Goal: Transaction & Acquisition: Purchase product/service

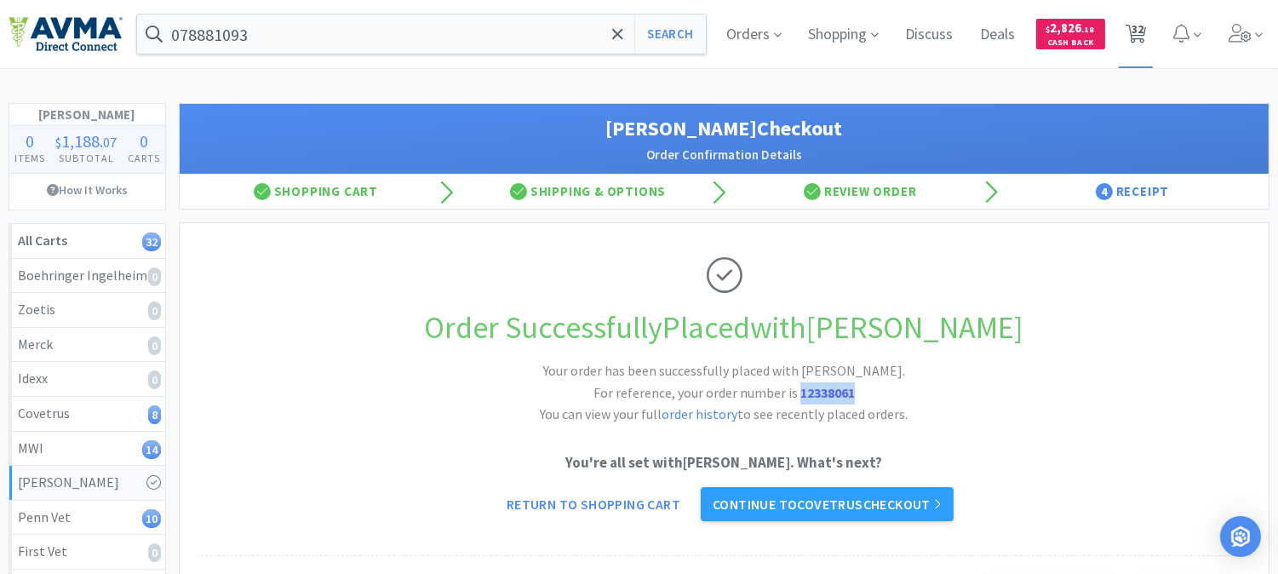
click at [1139, 26] on span "32" at bounding box center [1138, 29] width 12 height 68
select select "4"
select select "2"
select select "4"
select select "1"
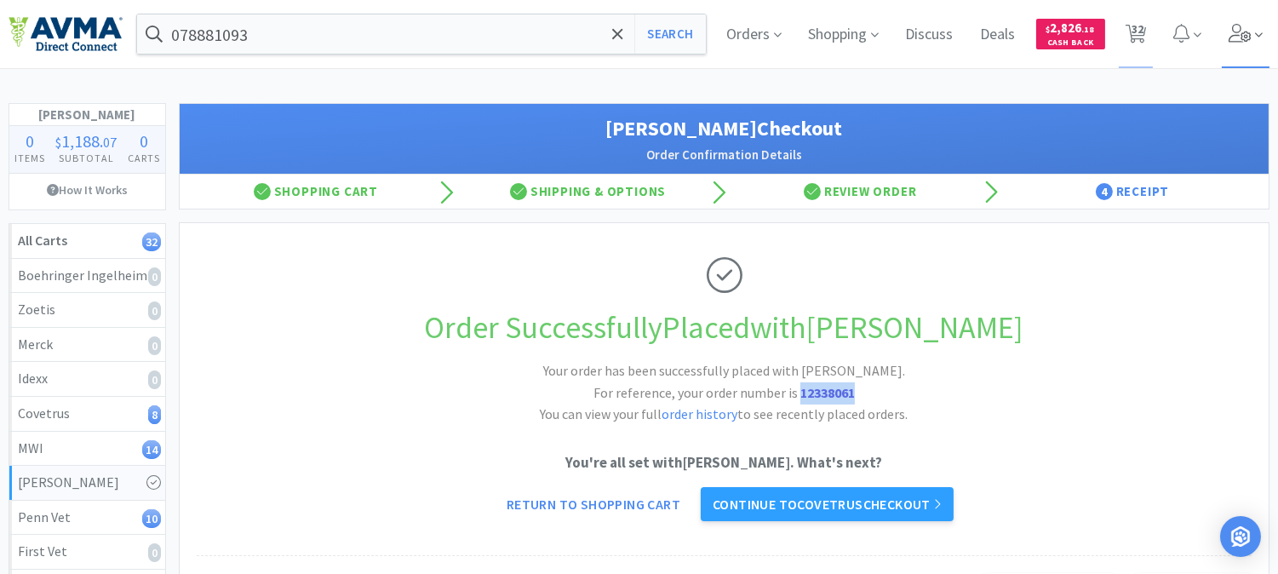
select select "2"
select select "1"
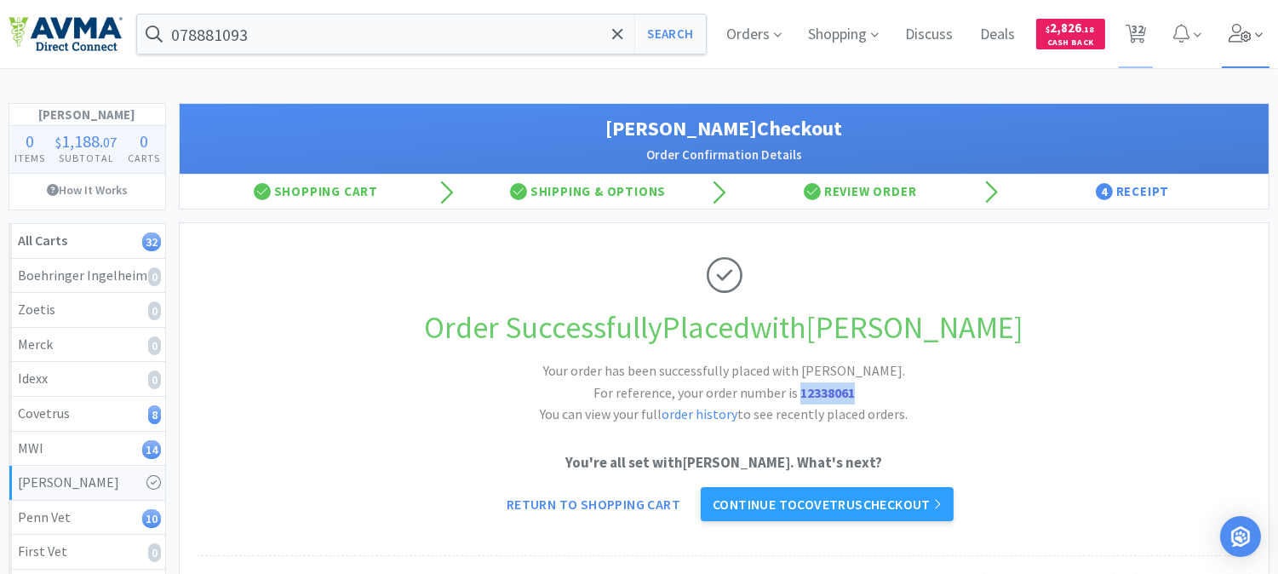
select select "4"
select select "1"
select select "2"
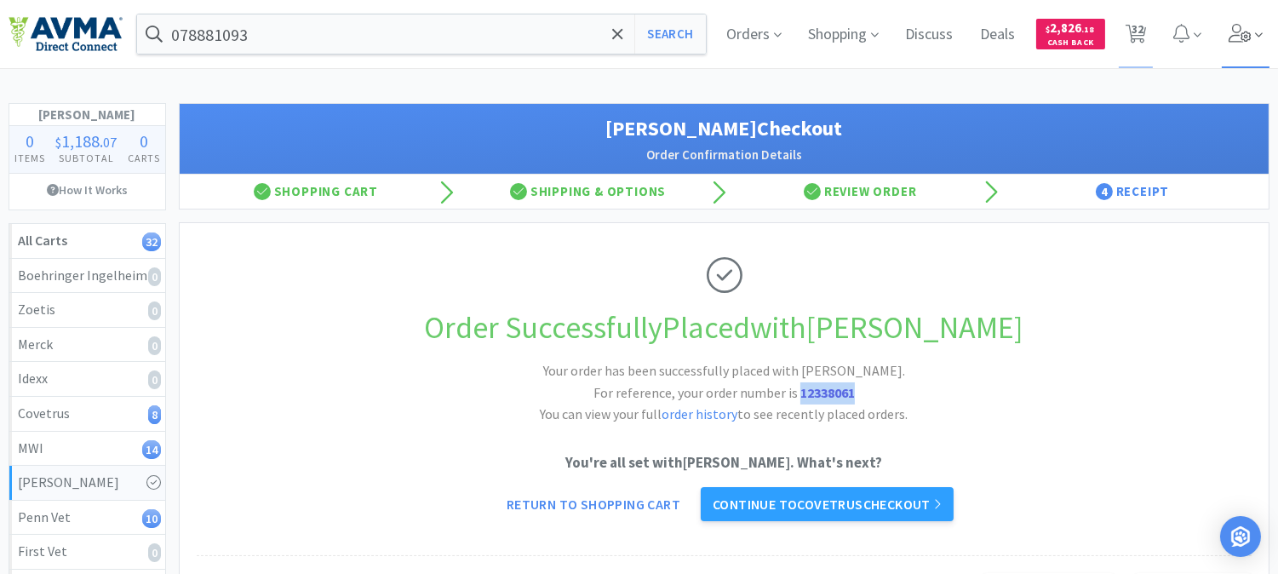
select select "1"
select select "2"
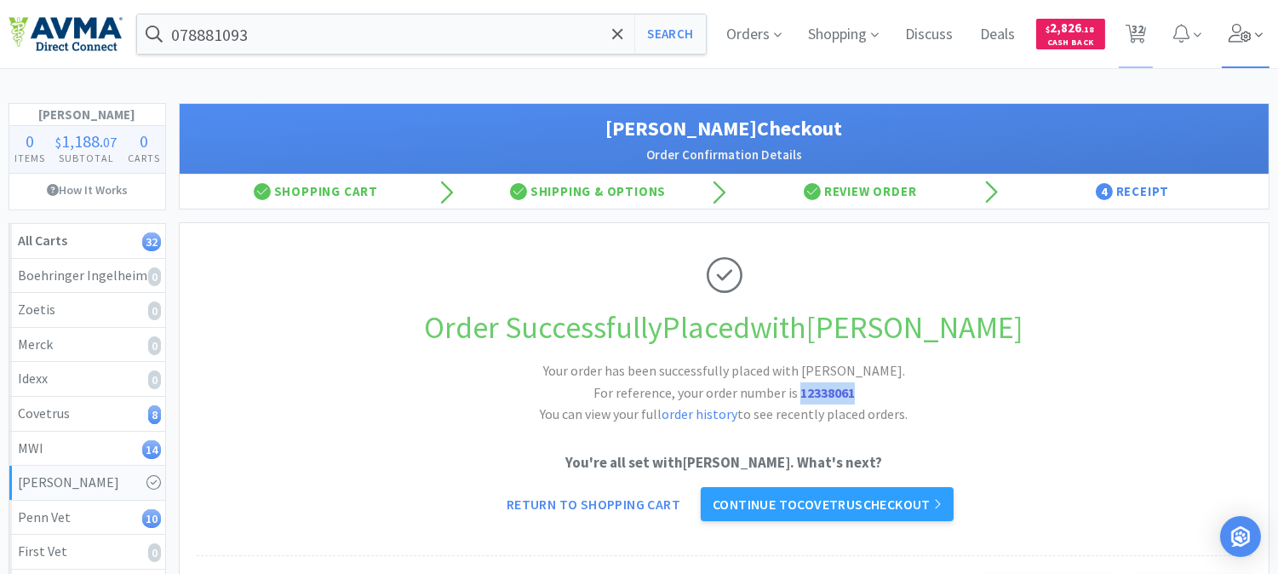
select select "10"
select select "1"
select select "6"
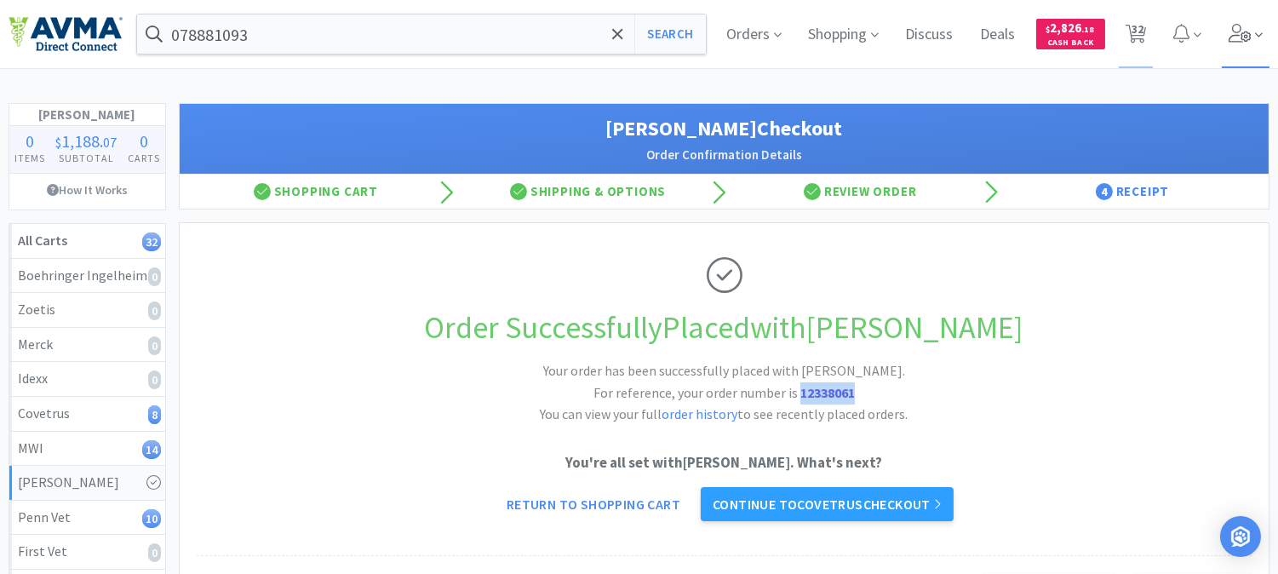
select select "8"
select select "3"
select select "1"
select select "6"
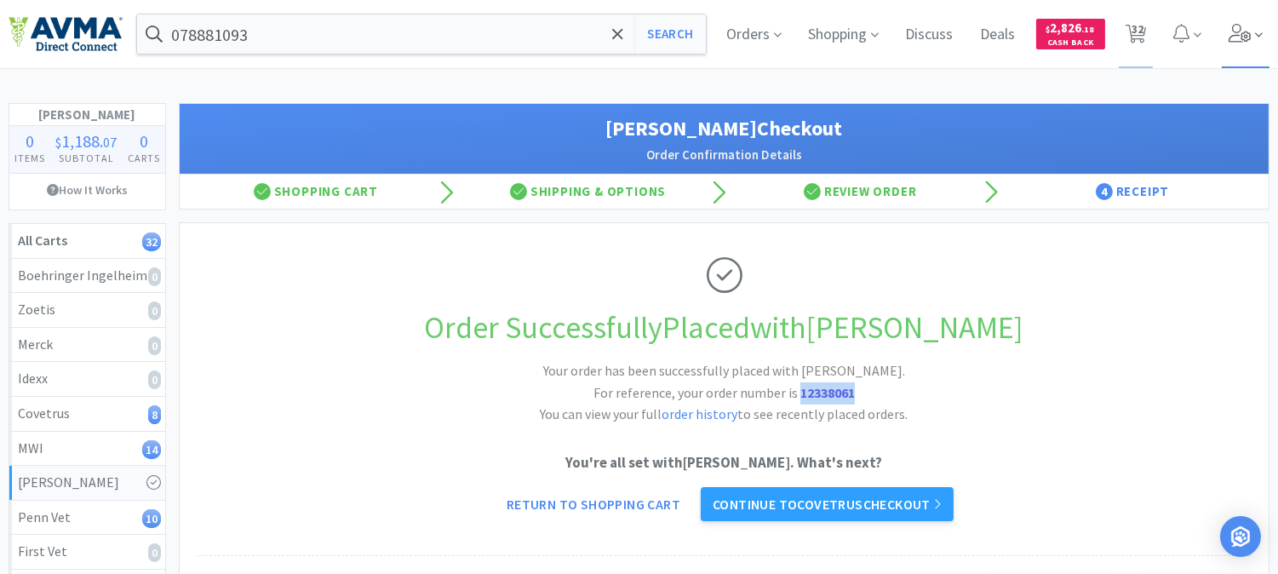
select select "1"
select select "2"
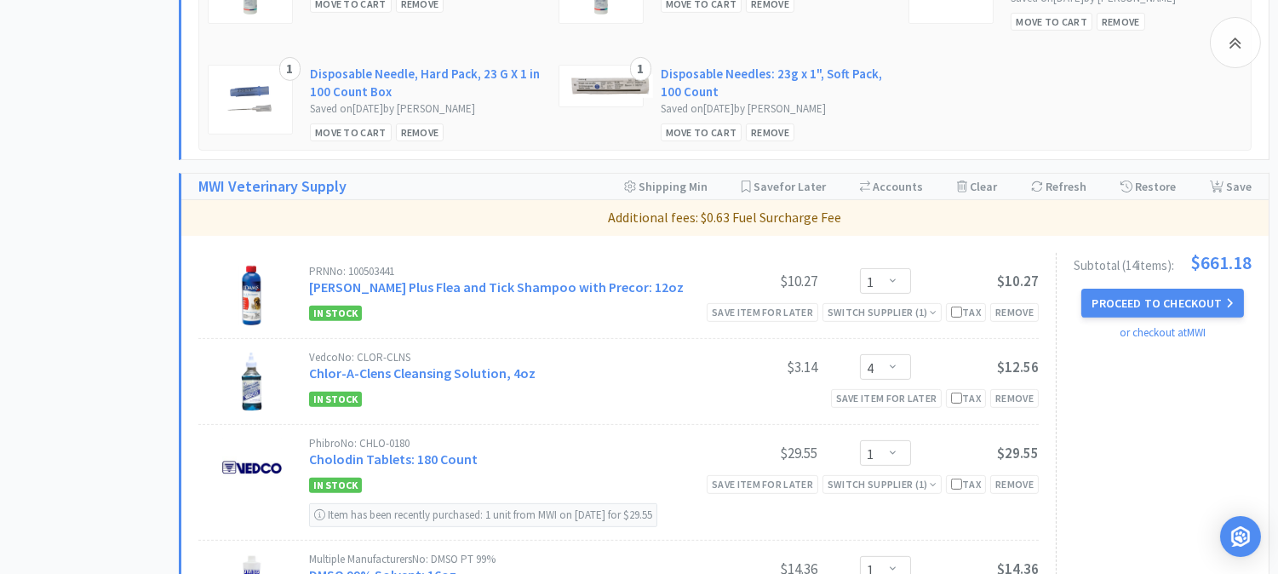
scroll to position [1135, 0]
click at [1177, 301] on button "Proceed to Checkout" at bounding box center [1163, 302] width 162 height 29
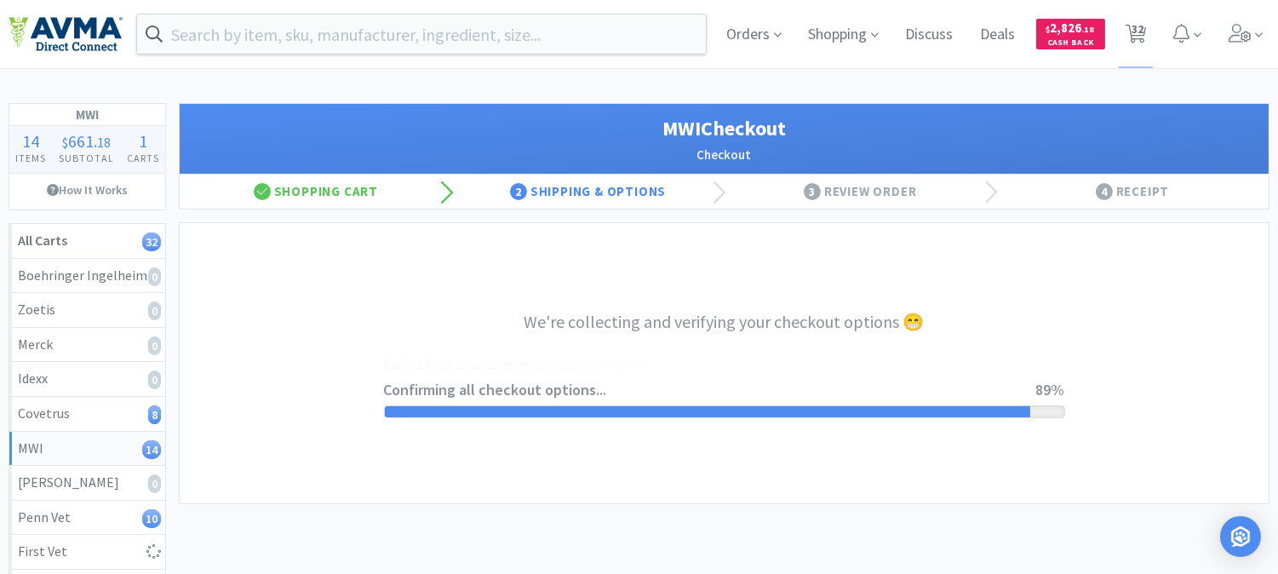
select select "CC_9481287516445253"
select select "FXY"
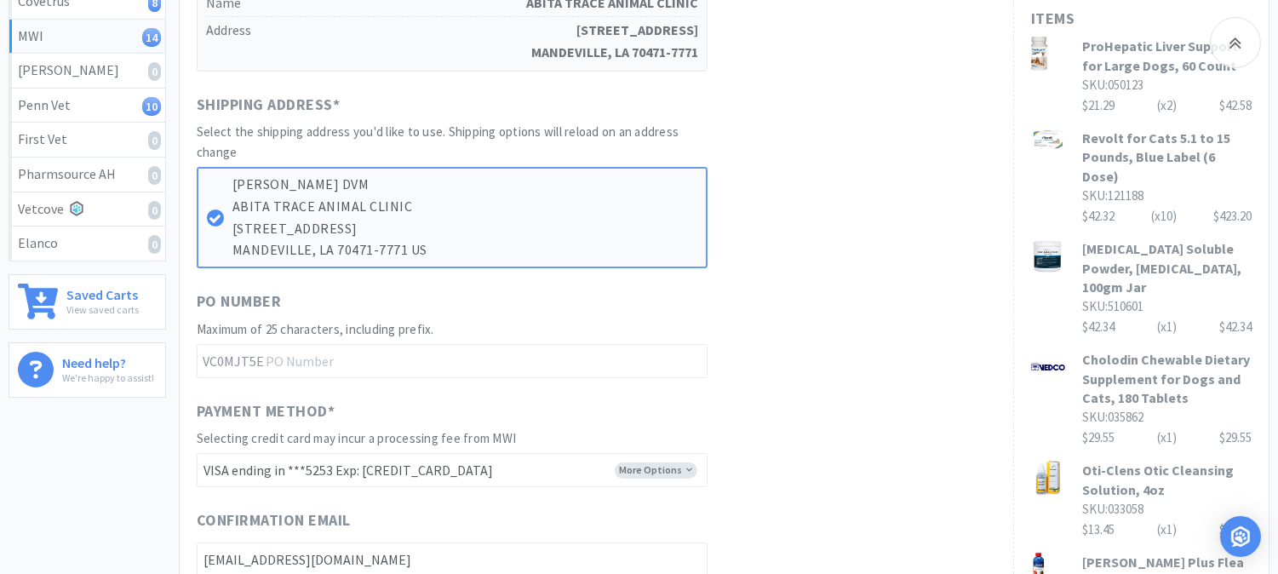
scroll to position [473, 0]
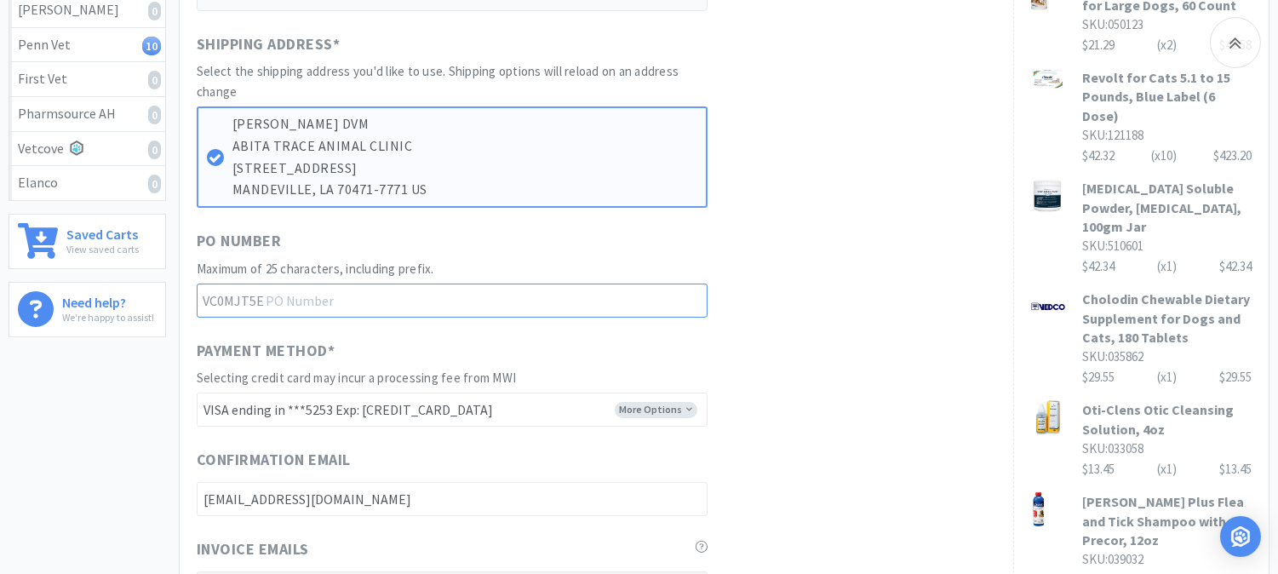
click at [369, 299] on input "text" at bounding box center [452, 301] width 511 height 34
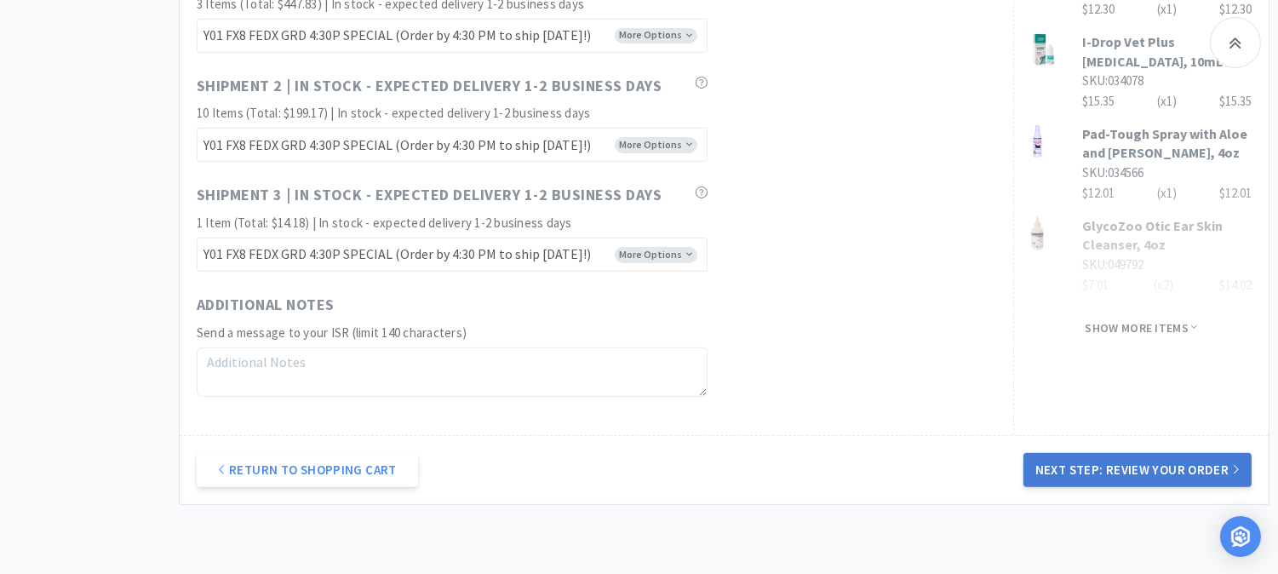
type input "52406"
click at [1084, 466] on button "Next Step: Review Your Order" at bounding box center [1138, 470] width 228 height 34
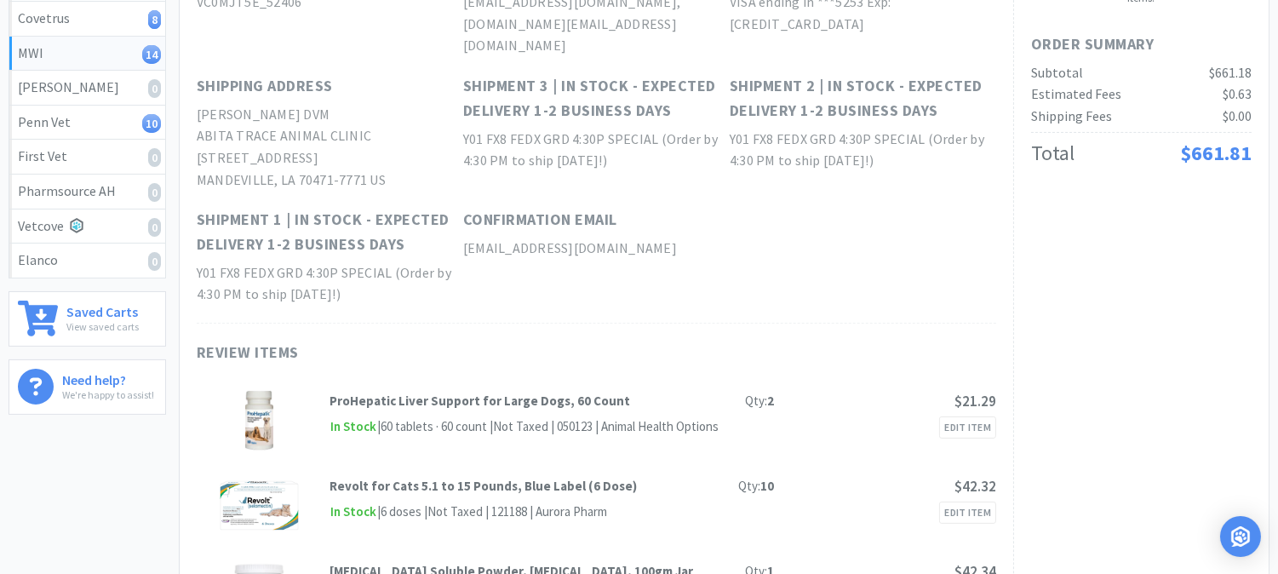
scroll to position [0, 0]
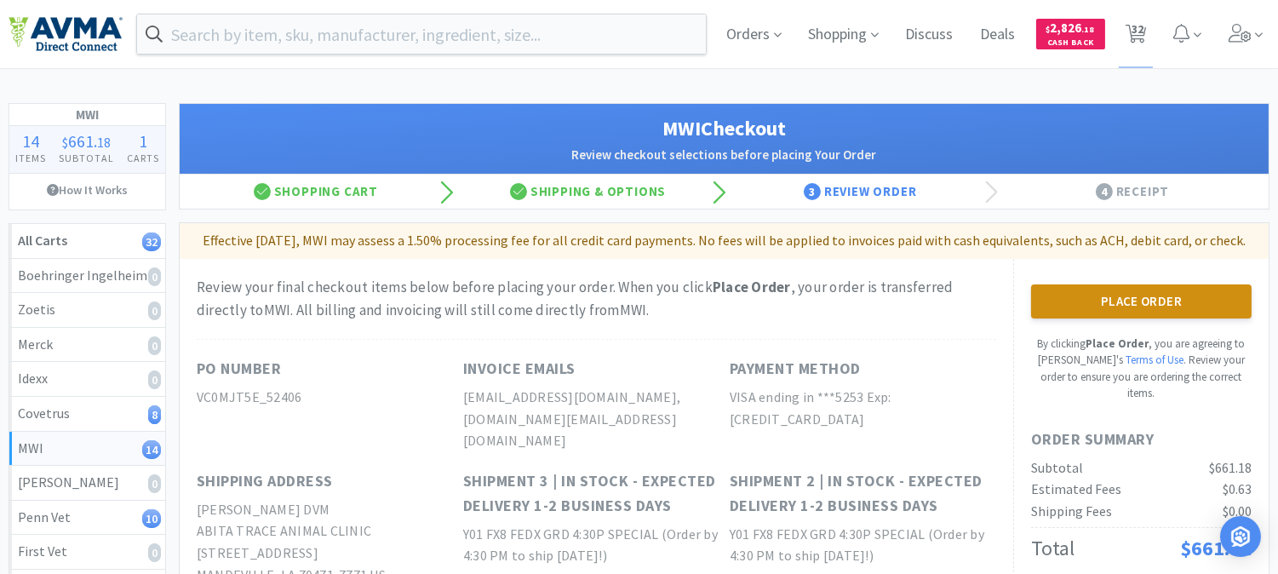
click at [1134, 317] on button "Place Order" at bounding box center [1141, 301] width 221 height 34
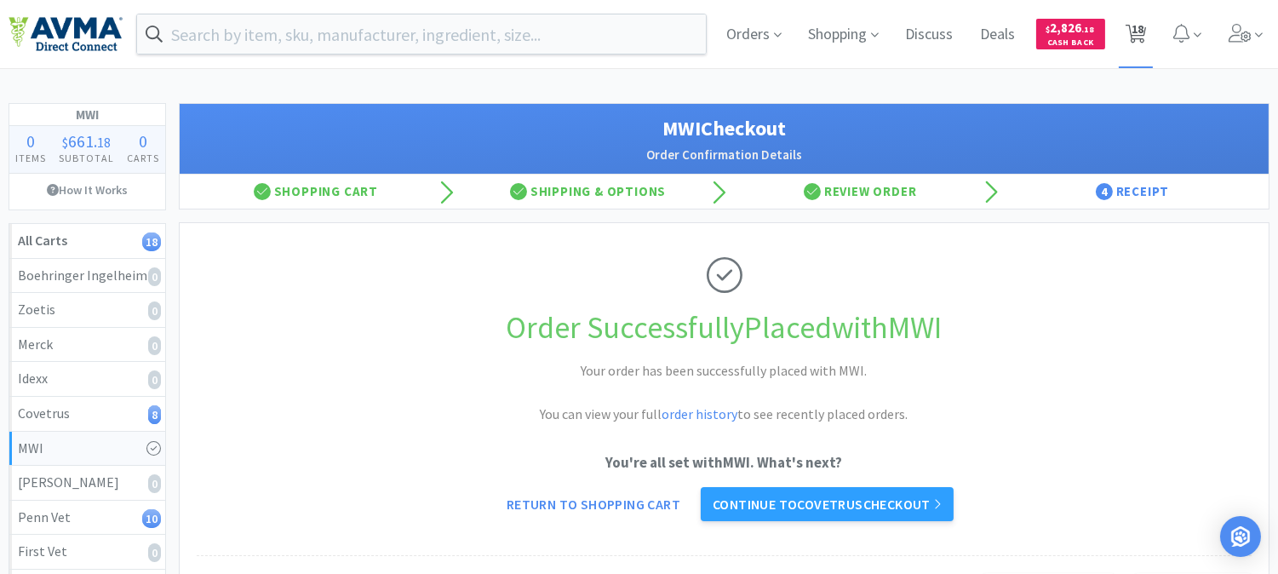
click at [1136, 26] on span "18" at bounding box center [1138, 29] width 12 height 68
select select "4"
select select "2"
select select "4"
select select "1"
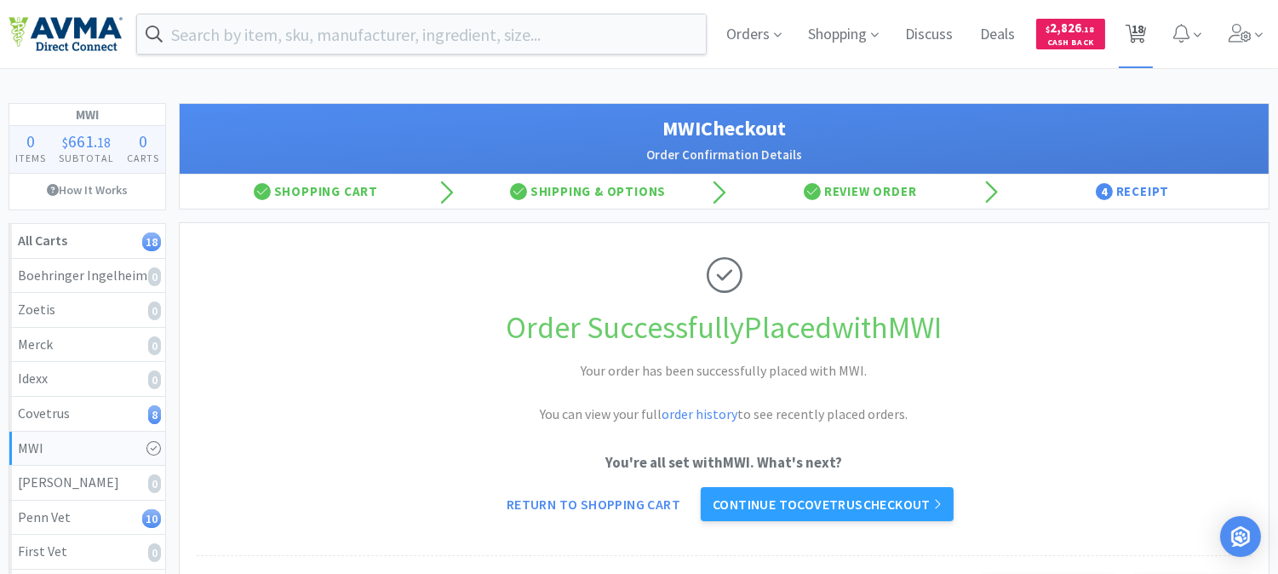
select select "2"
select select "1"
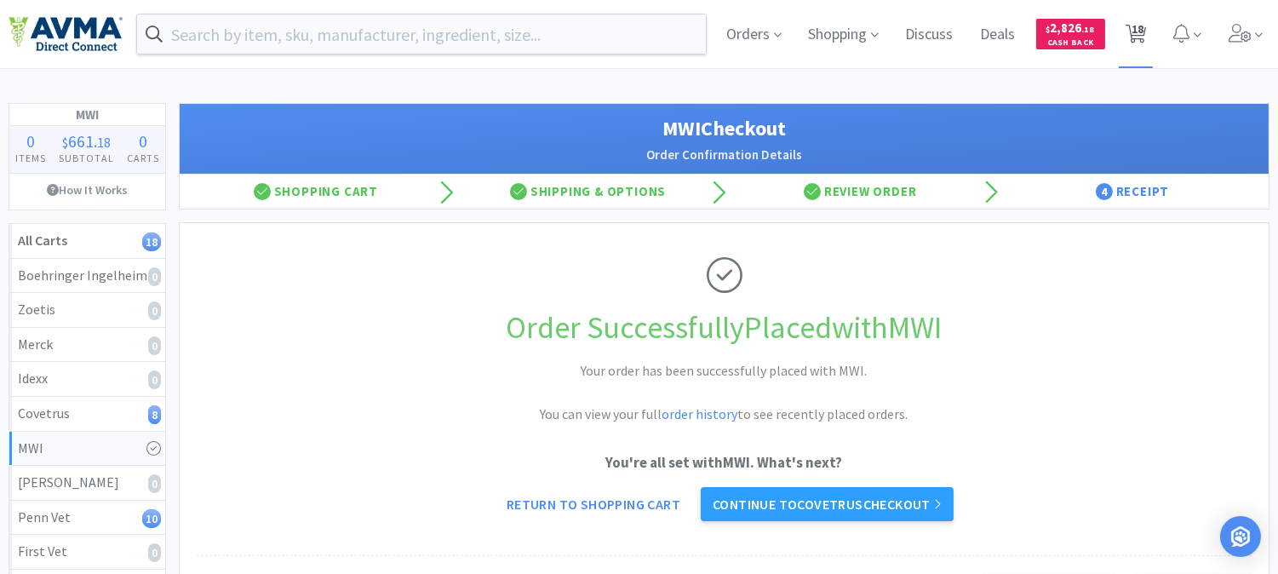
select select "6"
select select "8"
select select "3"
select select "1"
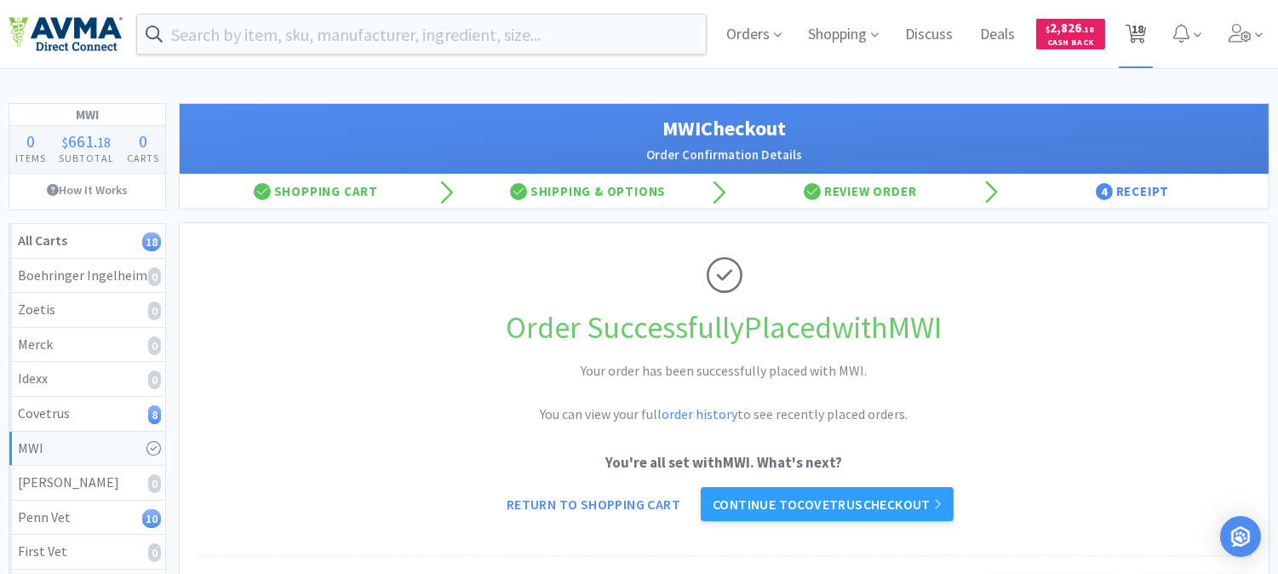
select select "6"
select select "1"
select select "2"
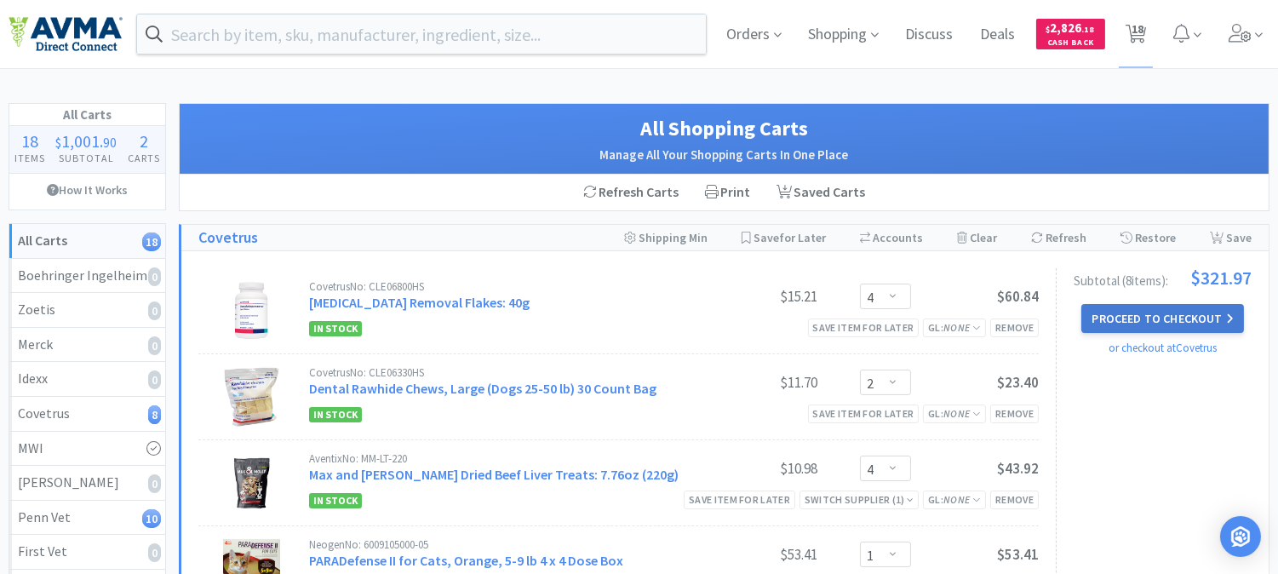
click at [1150, 311] on button "Proceed to Checkout" at bounding box center [1163, 318] width 162 height 29
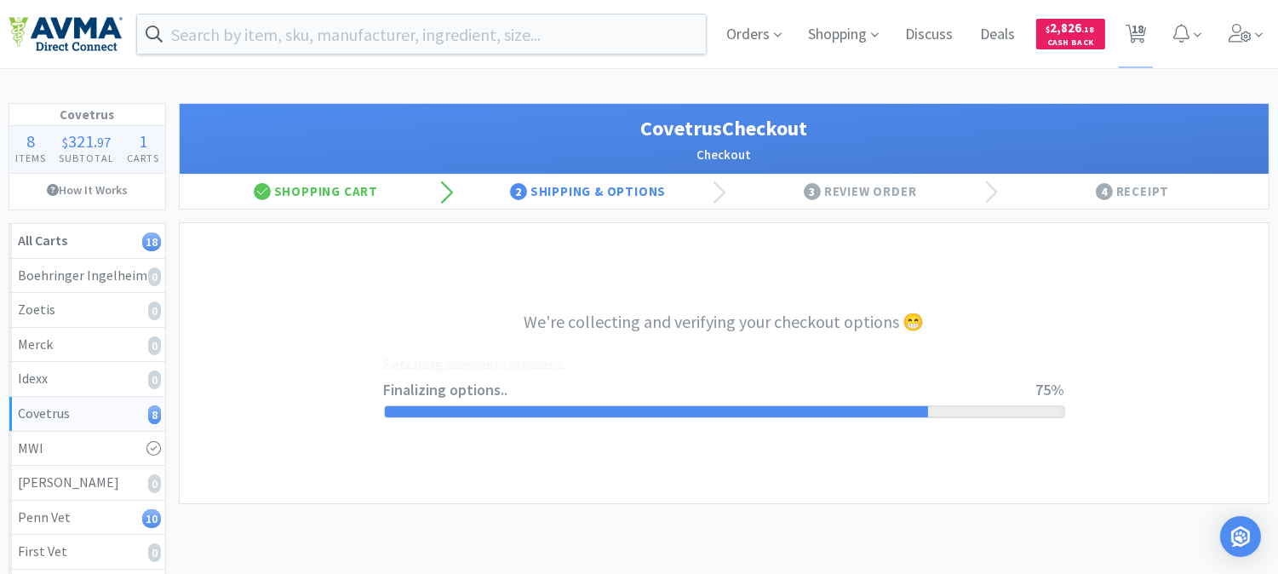
select select "9822810079274"
select select "cvt-standard-net"
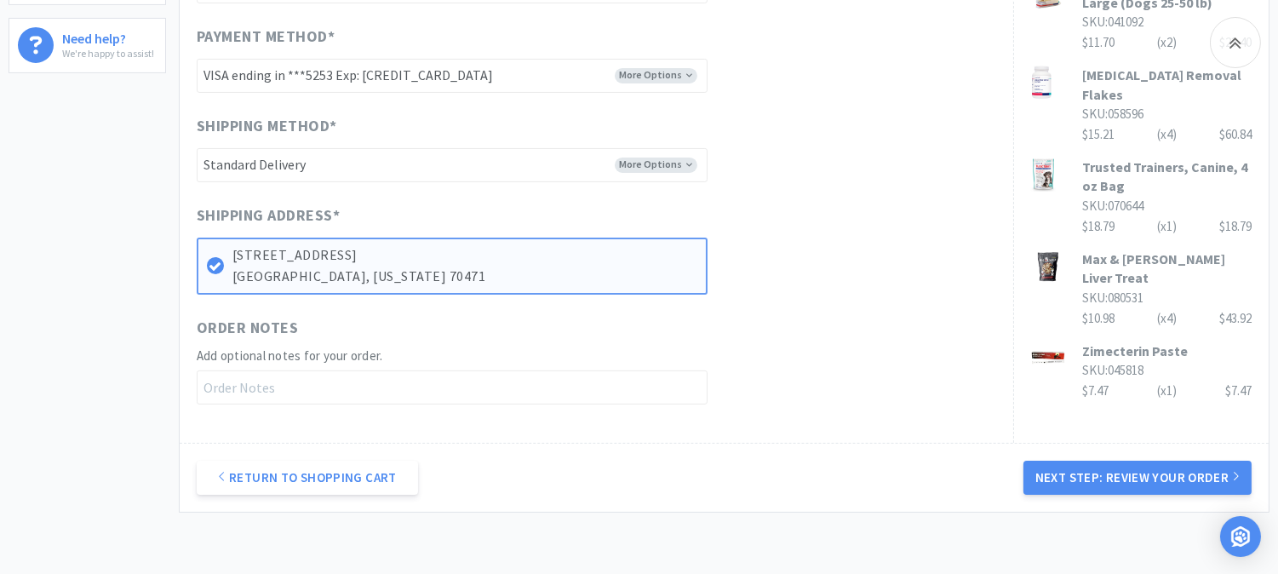
scroll to position [848, 0]
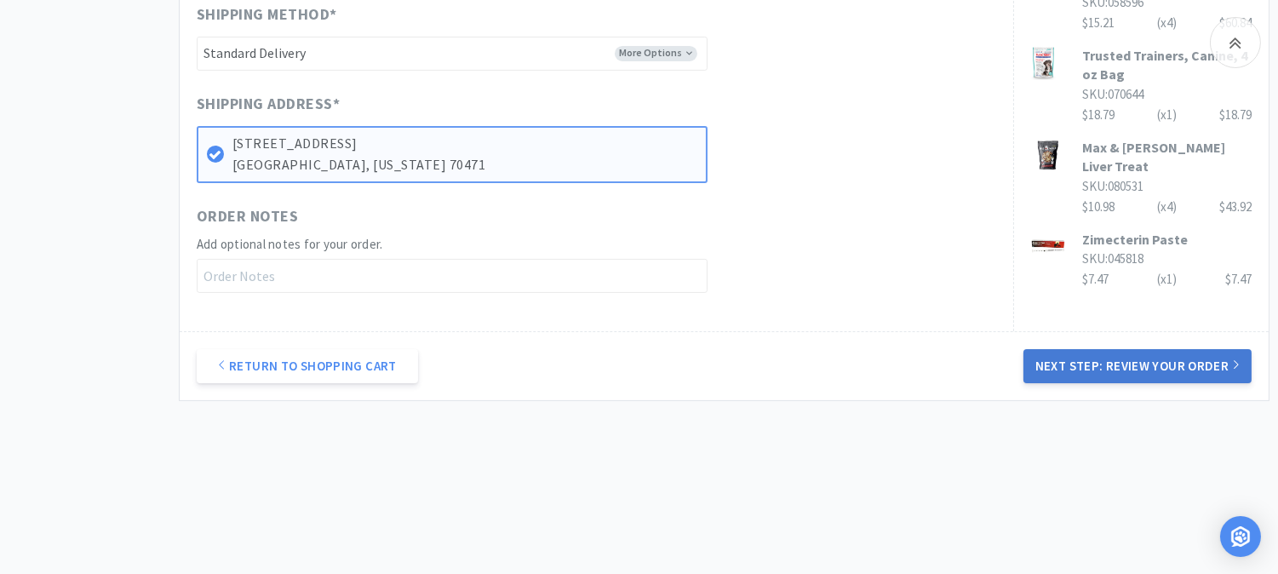
click at [1156, 366] on button "Next Step: Review Your Order" at bounding box center [1138, 366] width 228 height 34
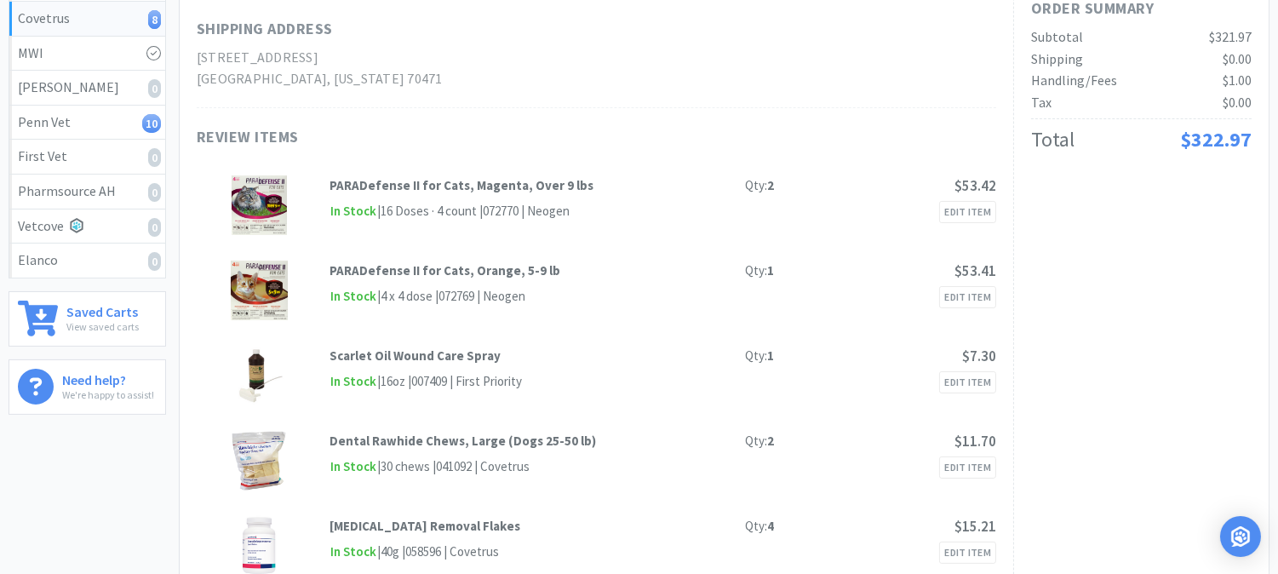
scroll to position [0, 0]
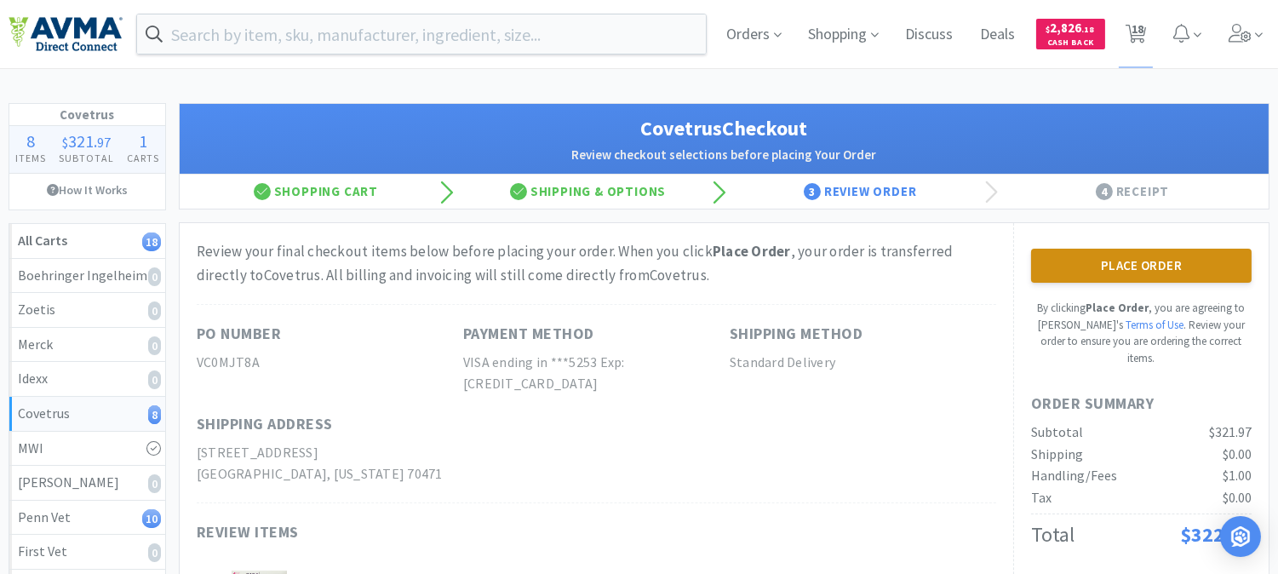
click at [1152, 265] on button "Place Order" at bounding box center [1141, 266] width 221 height 34
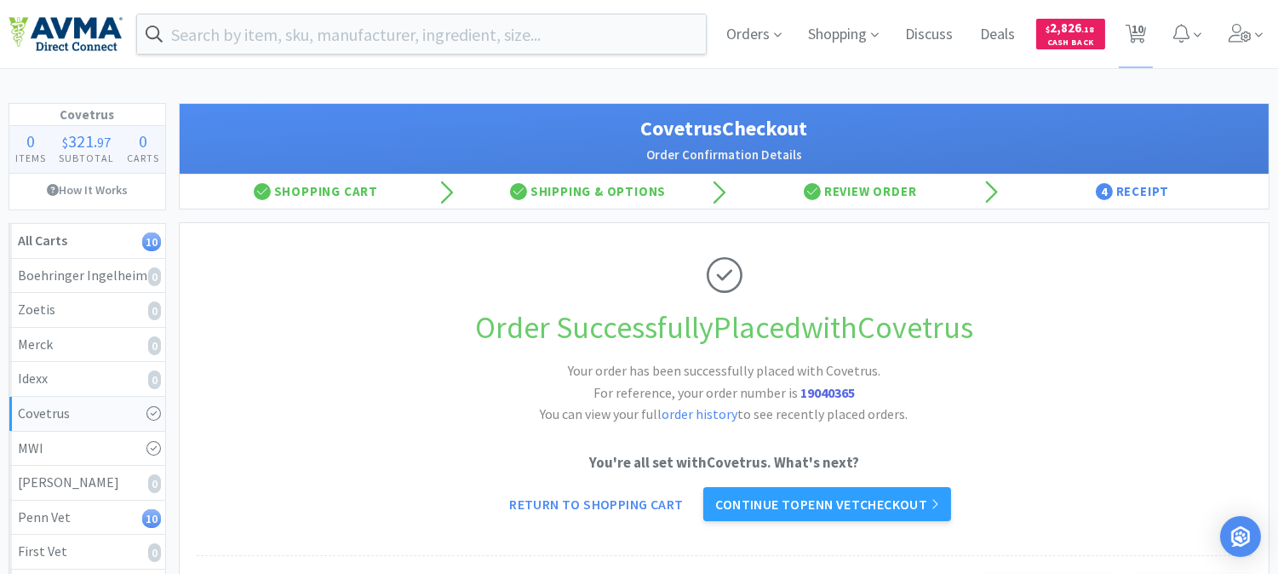
click at [831, 390] on strong "19040365" at bounding box center [828, 392] width 55 height 17
copy strong "19040365"
click at [1144, 35] on span "10" at bounding box center [1138, 29] width 12 height 68
select select "1"
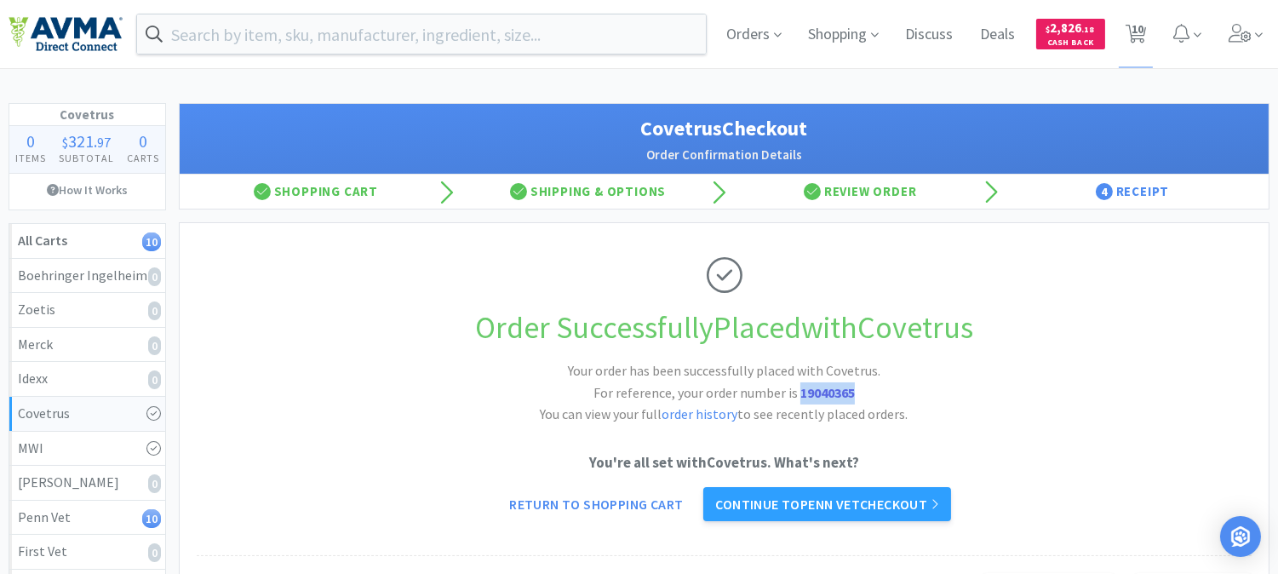
select select "6"
select select "8"
select select "3"
select select "1"
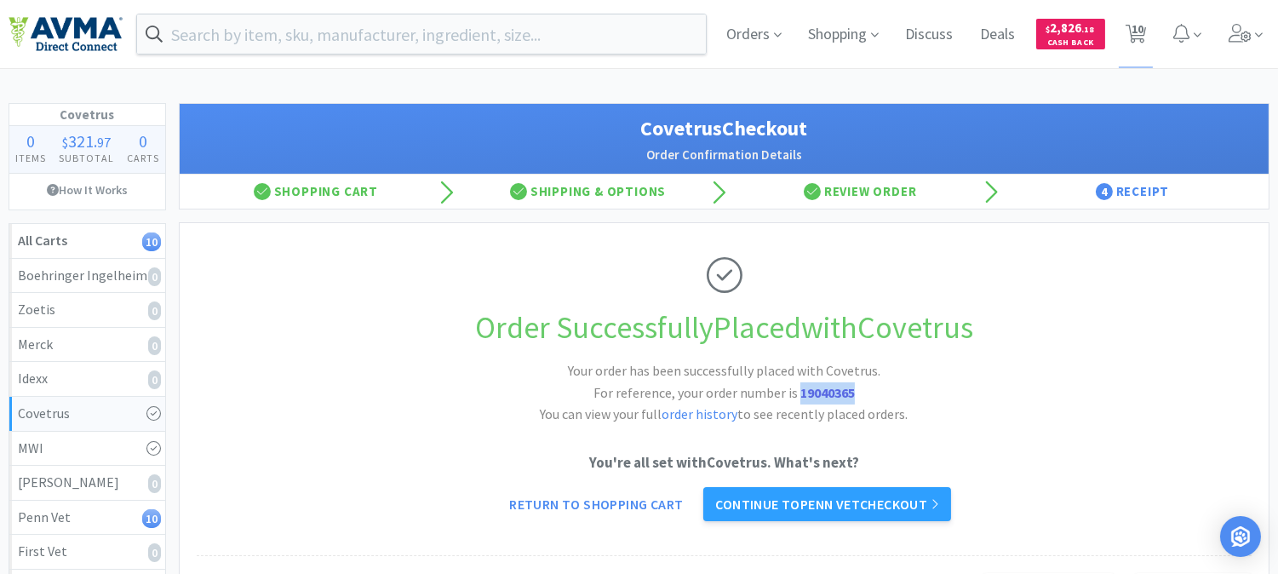
select select "6"
select select "1"
select select "2"
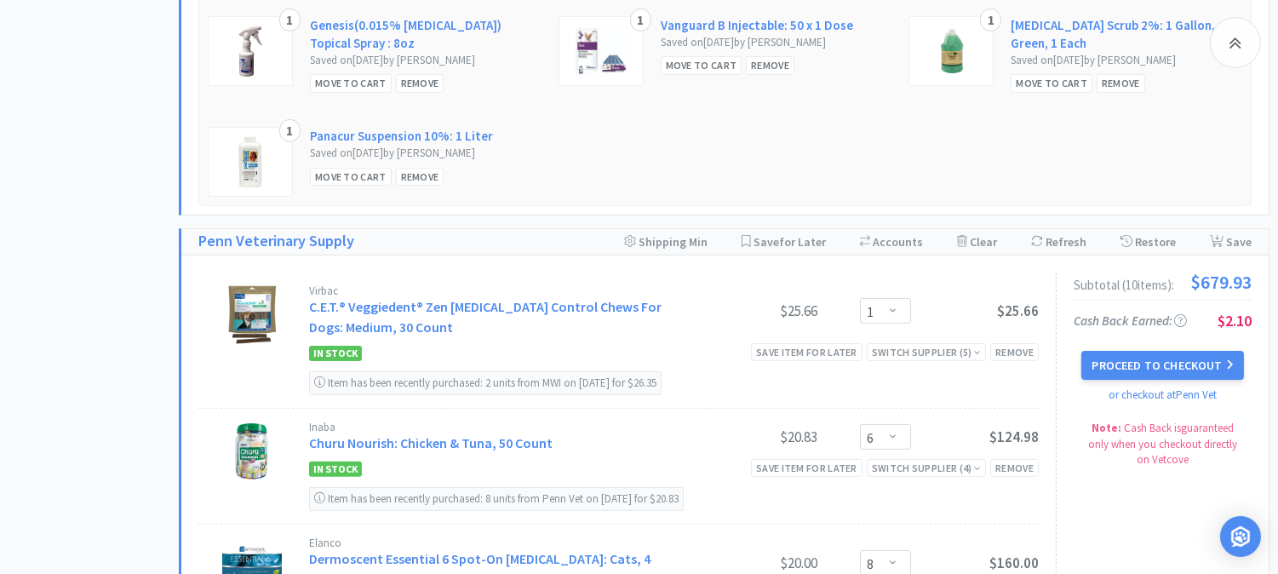
scroll to position [1041, 0]
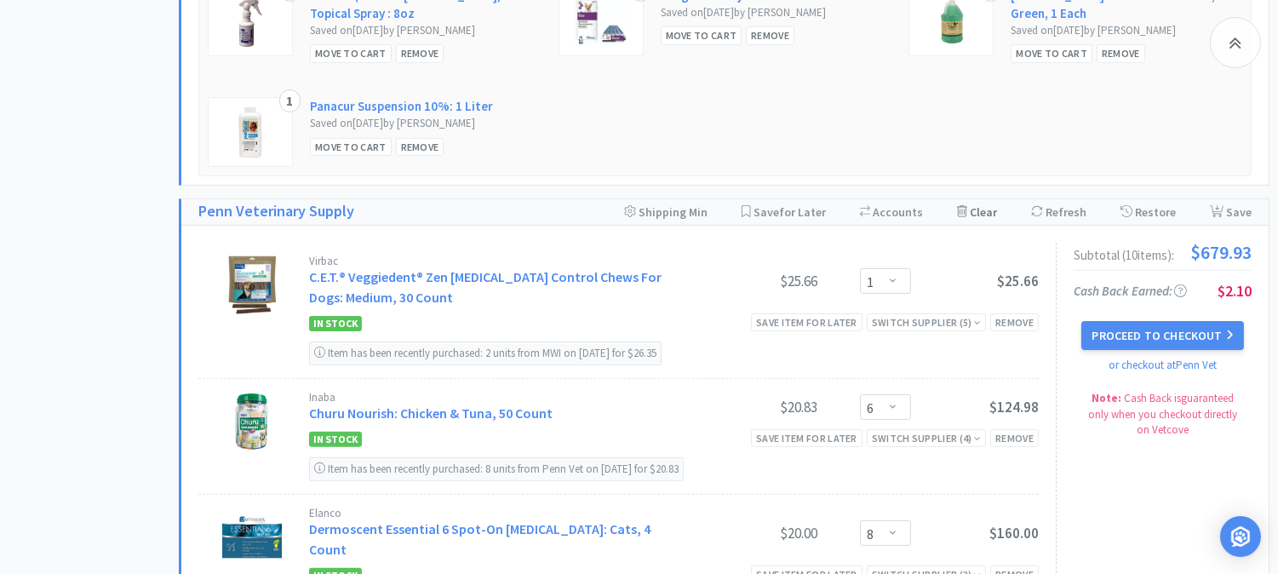
click at [983, 215] on div "Clear Cart" at bounding box center [977, 212] width 40 height 26
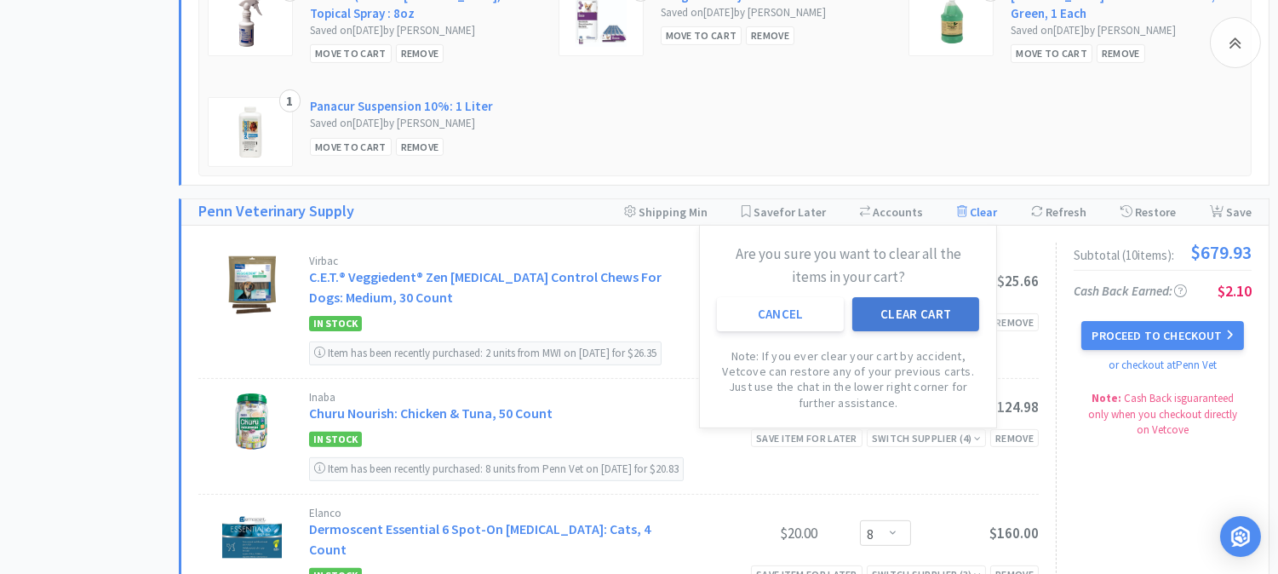
click at [910, 316] on button "Clear Cart" at bounding box center [916, 314] width 127 height 34
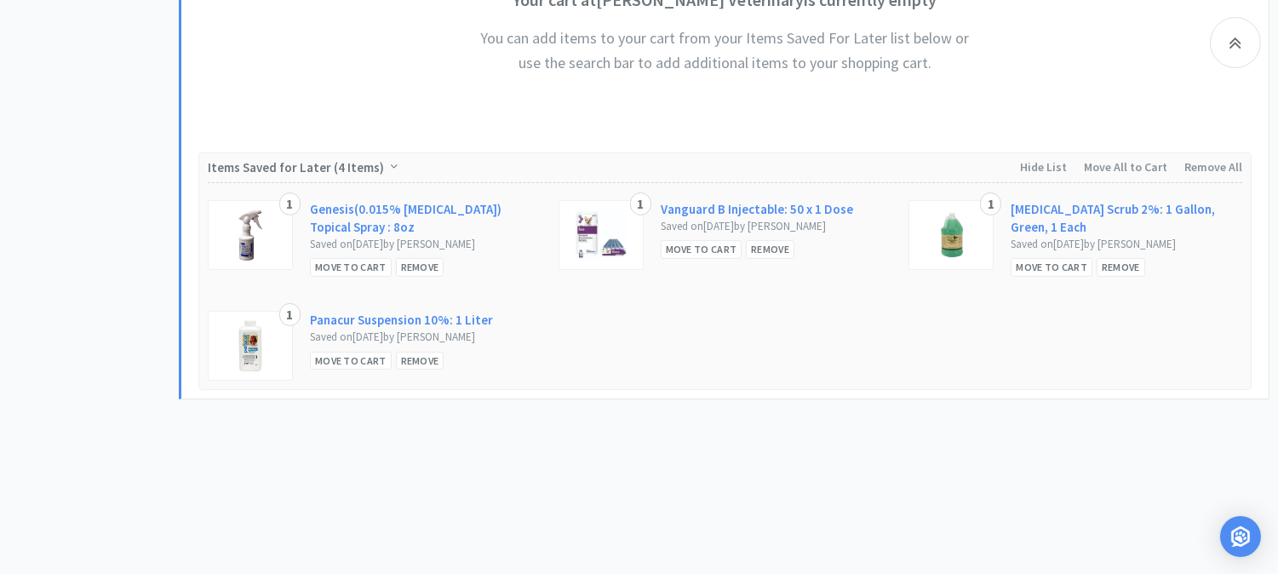
scroll to position [828, 0]
click at [1111, 268] on div "Remove" at bounding box center [1121, 267] width 49 height 18
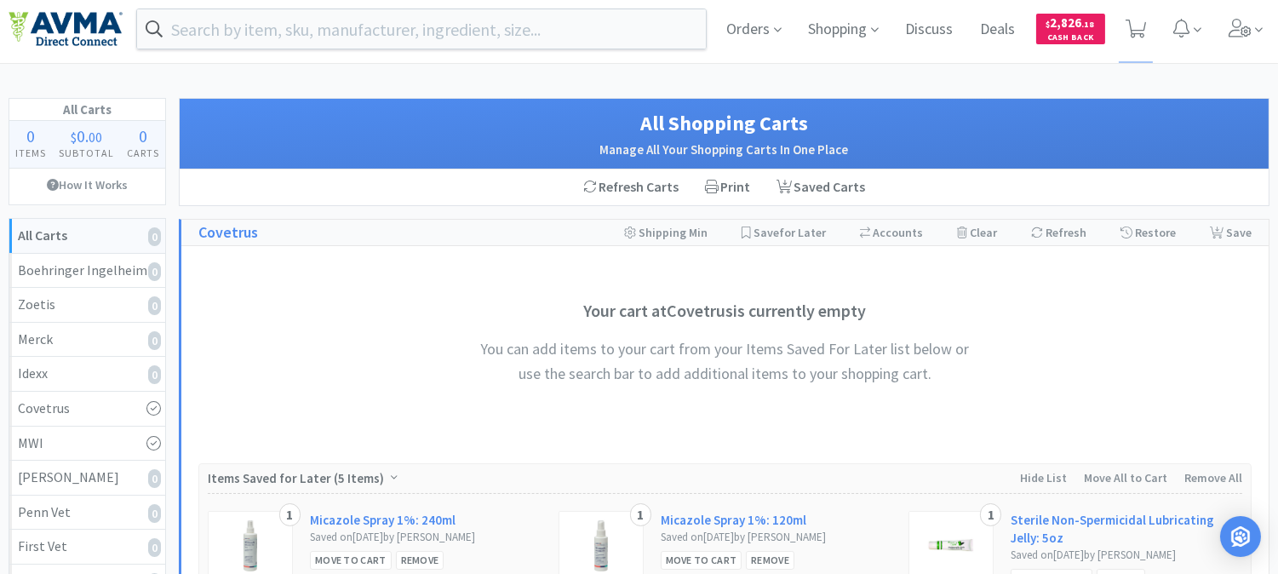
scroll to position [0, 0]
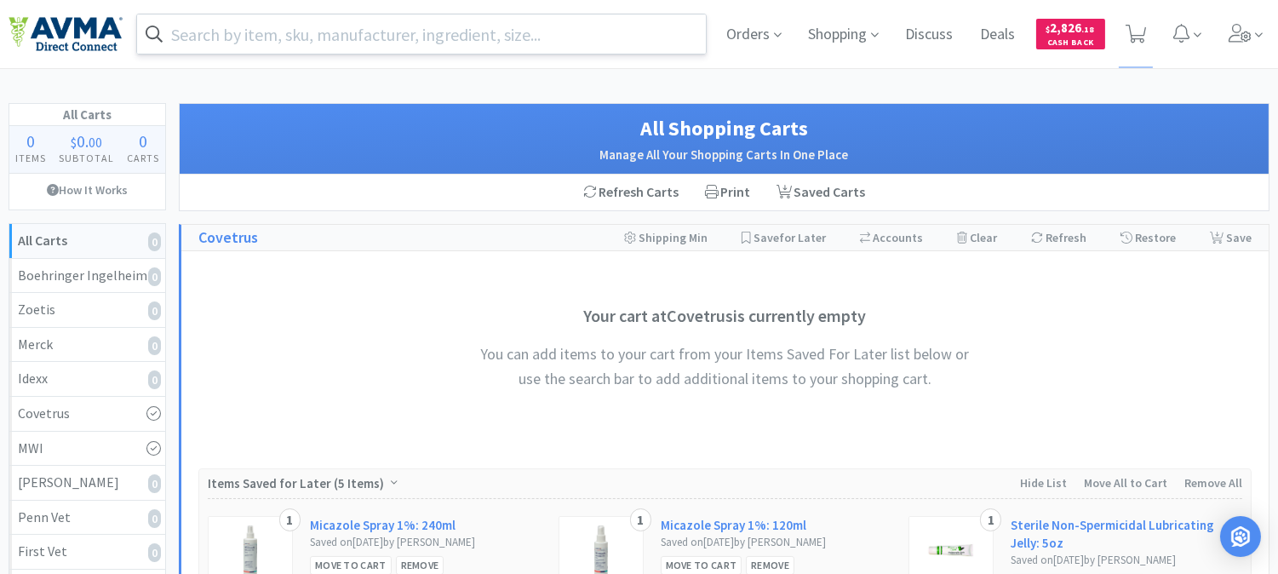
click at [319, 37] on input "text" at bounding box center [421, 33] width 569 height 39
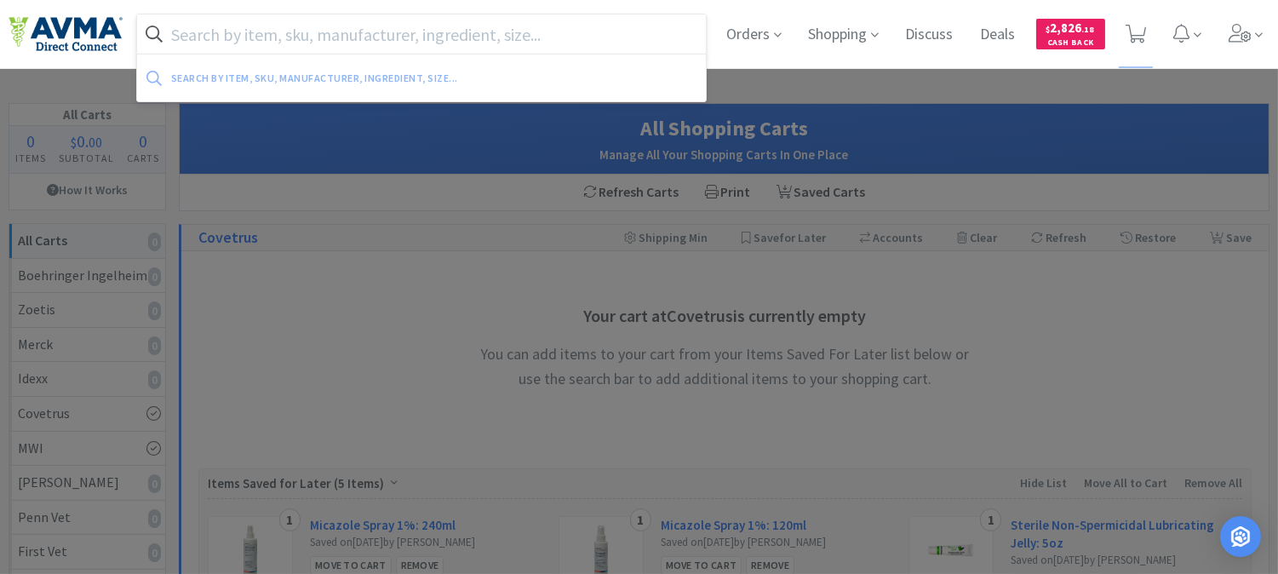
paste input "078418865"
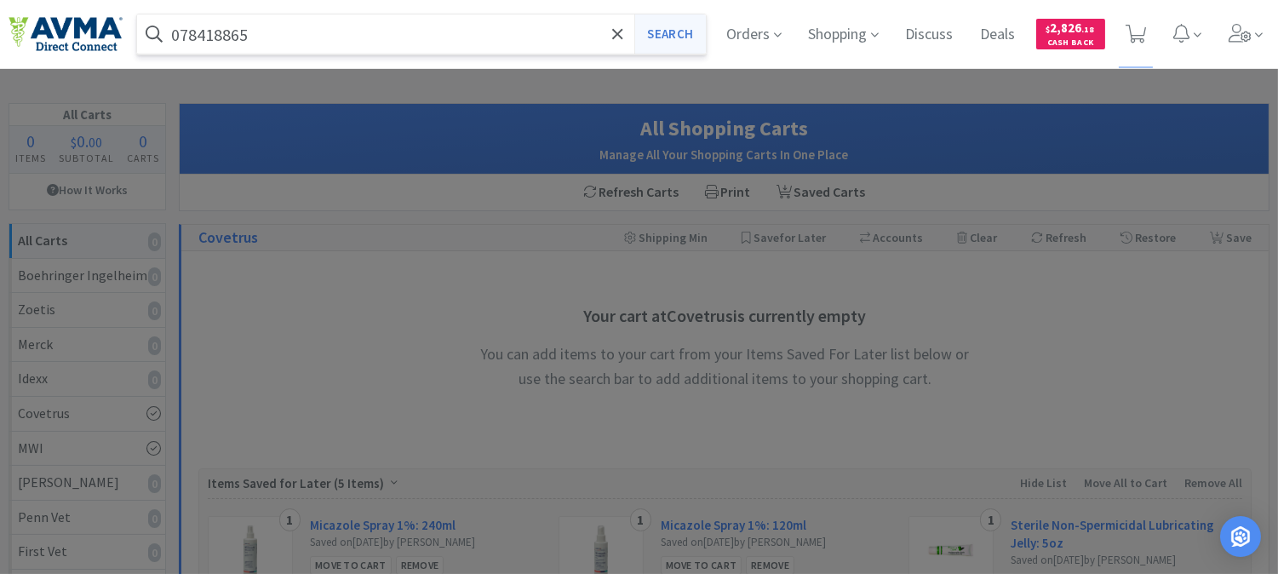
click at [667, 27] on button "Search" at bounding box center [669, 33] width 71 height 39
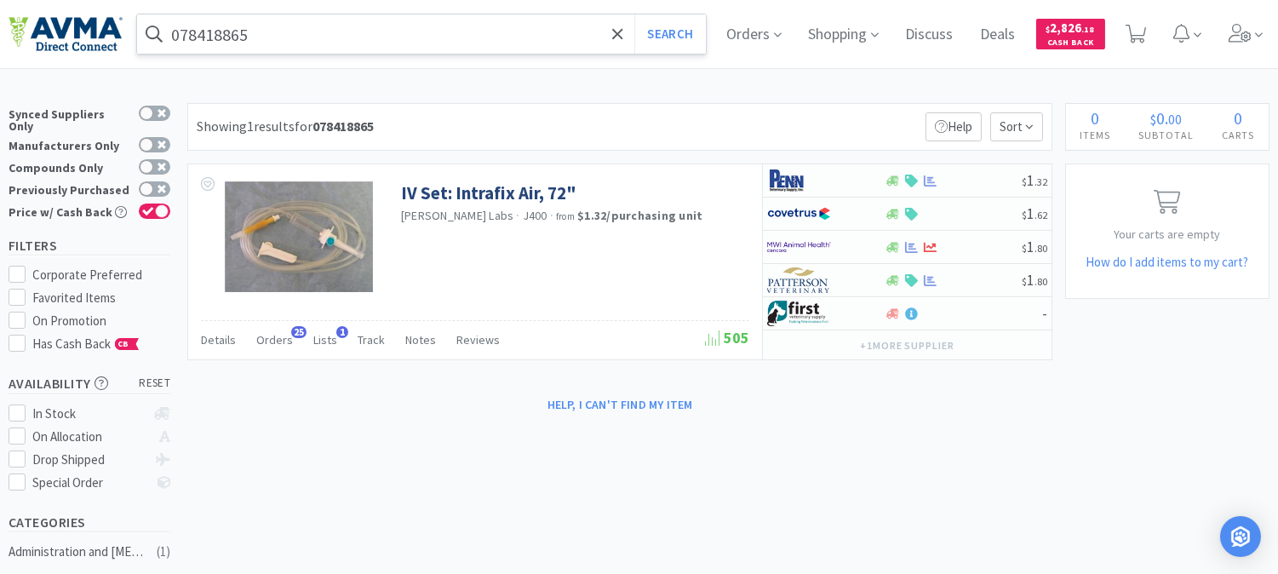
click at [405, 28] on input "078418865" at bounding box center [421, 33] width 569 height 39
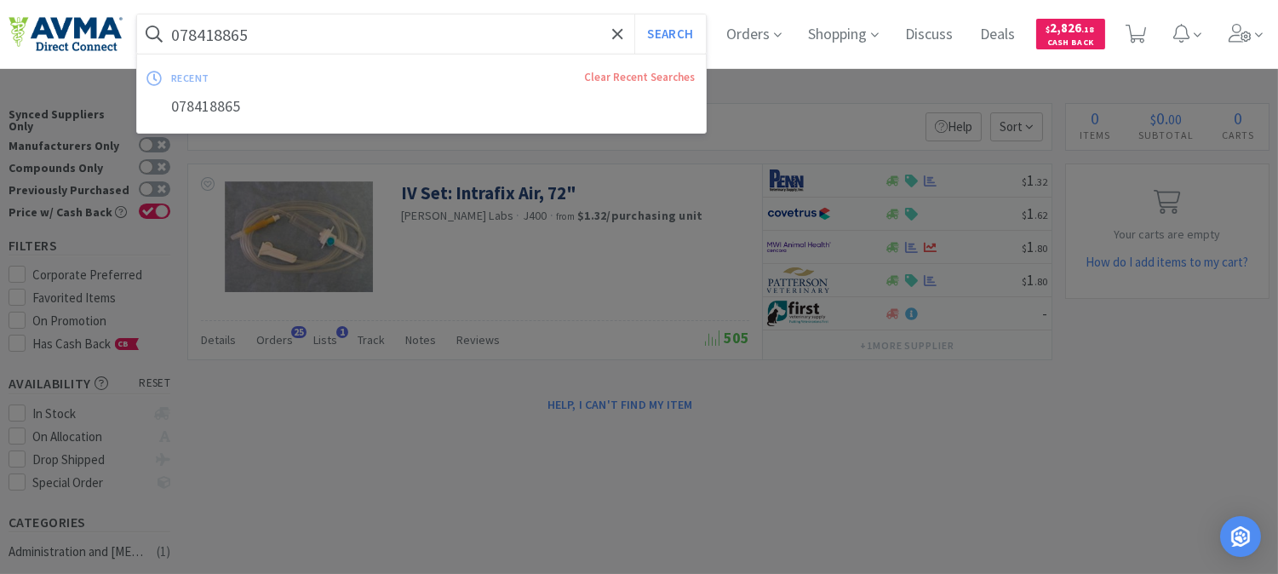
paste input "65366"
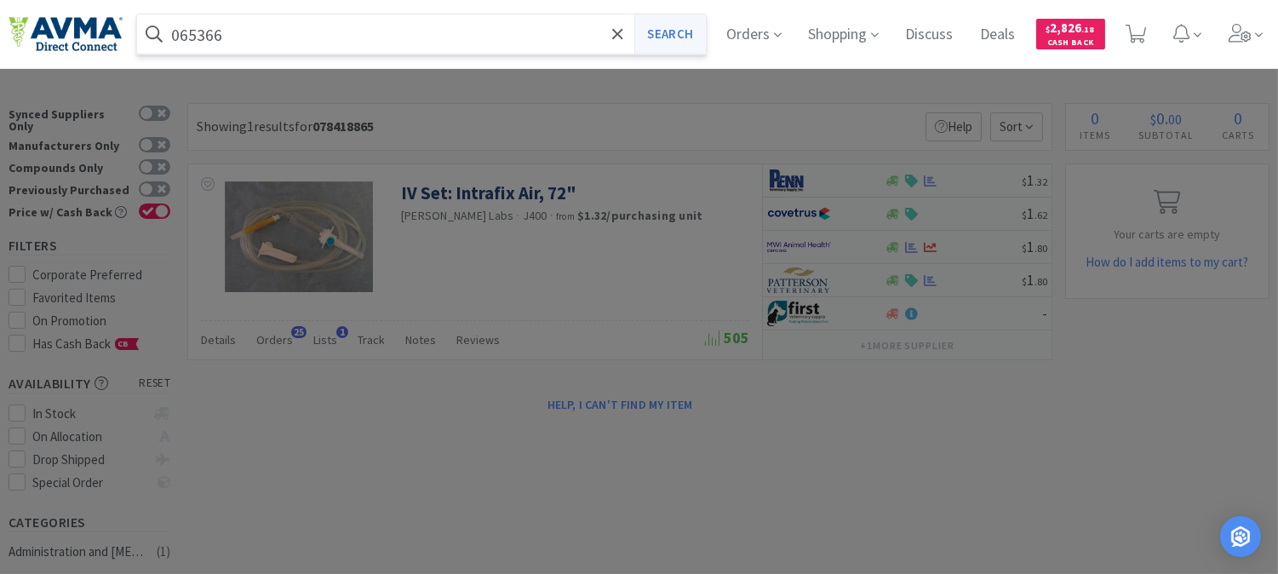
type input "065366"
click at [696, 30] on button "Search" at bounding box center [669, 33] width 71 height 39
